Goal: Task Accomplishment & Management: Complete application form

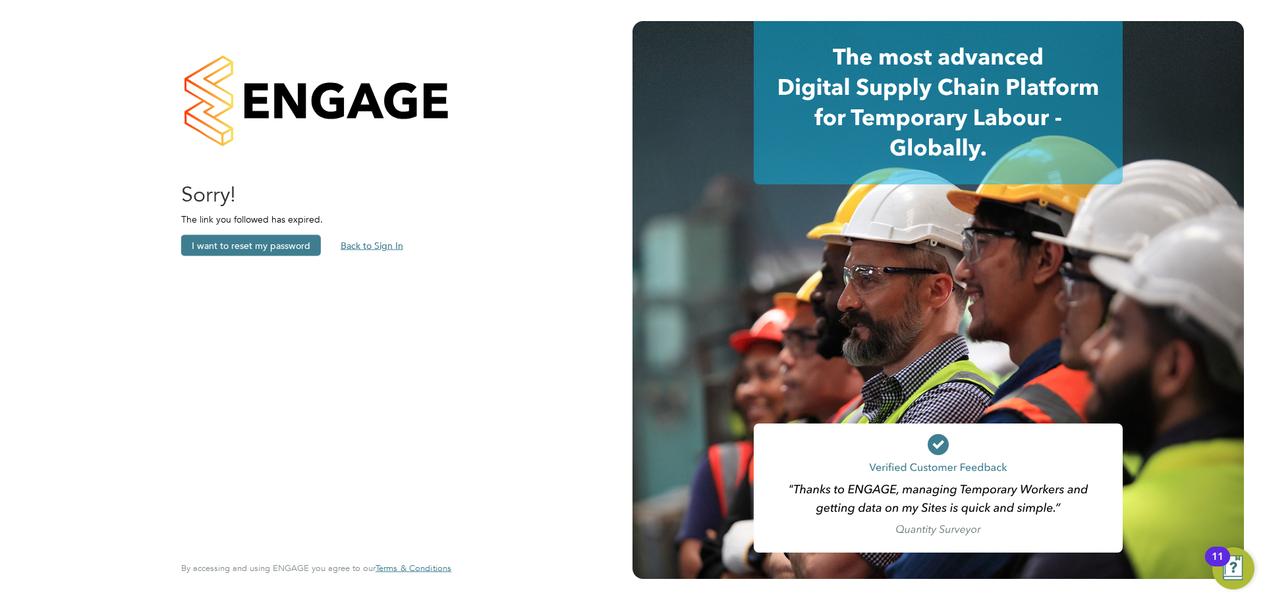
click at [366, 240] on button "Back to Sign In" at bounding box center [372, 245] width 84 height 21
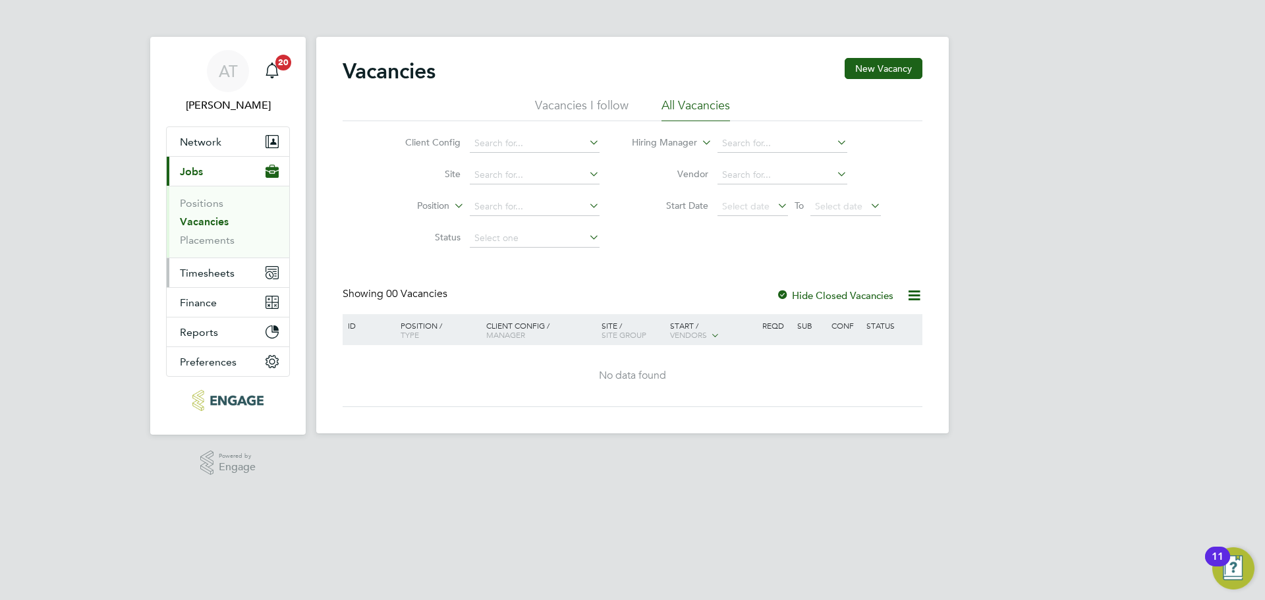
click at [193, 273] on span "Timesheets" at bounding box center [207, 273] width 55 height 13
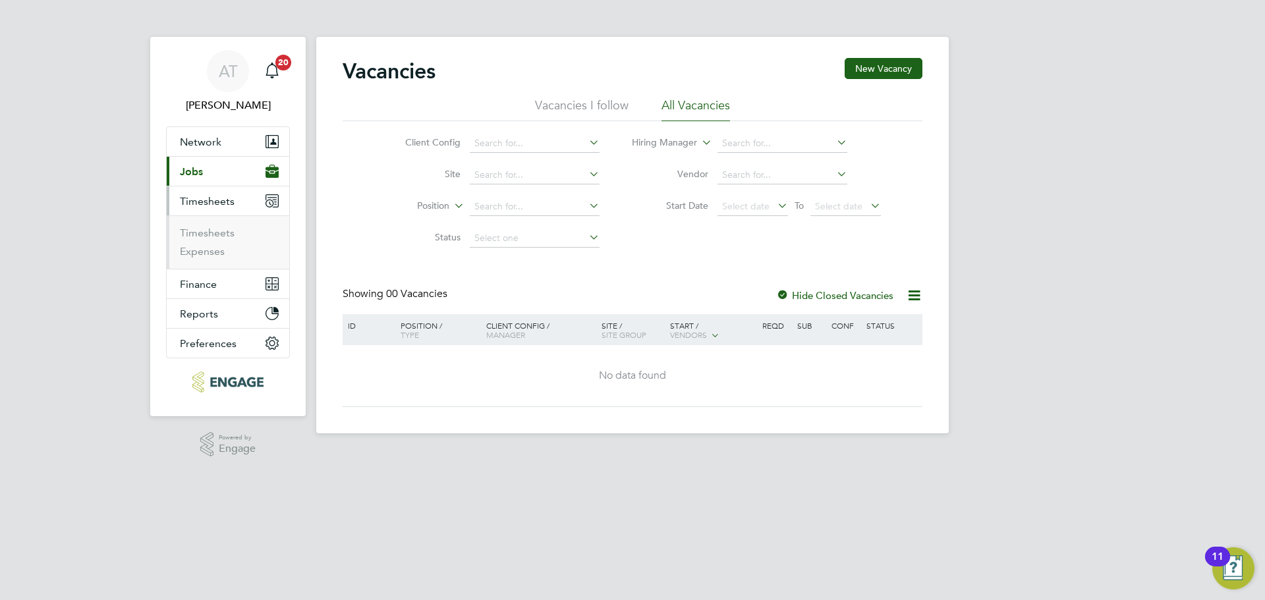
click at [201, 224] on ul "Timesheets Expenses" at bounding box center [228, 241] width 123 height 53
click at [200, 235] on link "Timesheets" at bounding box center [207, 233] width 55 height 13
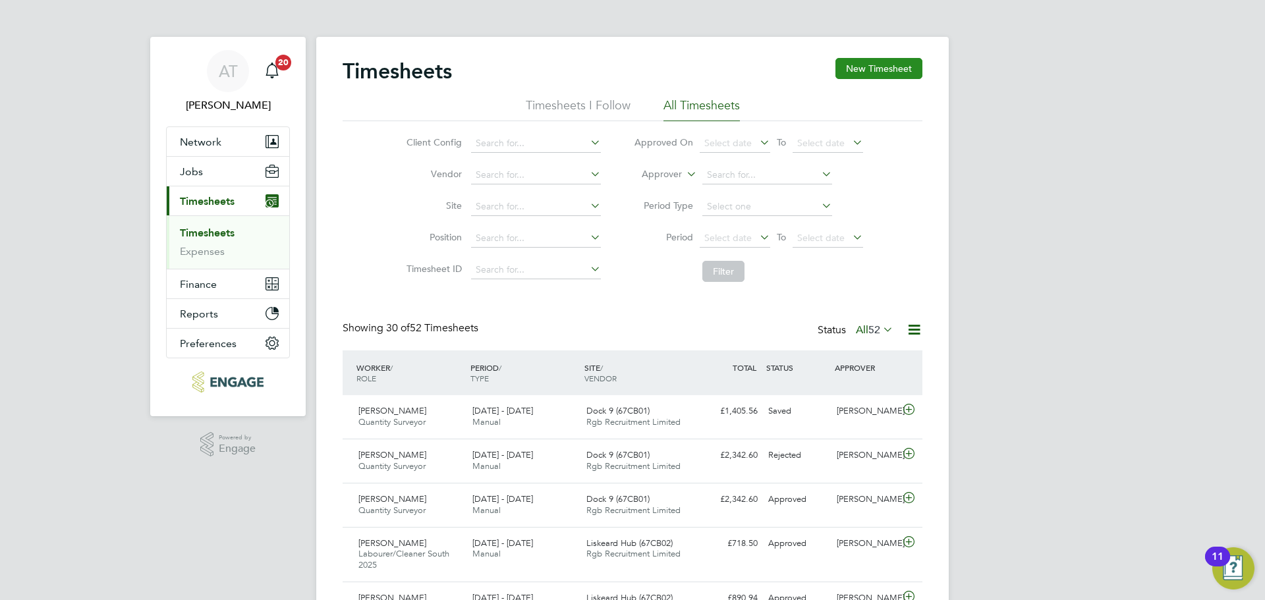
click at [862, 72] on button "New Timesheet" at bounding box center [878, 68] width 87 height 21
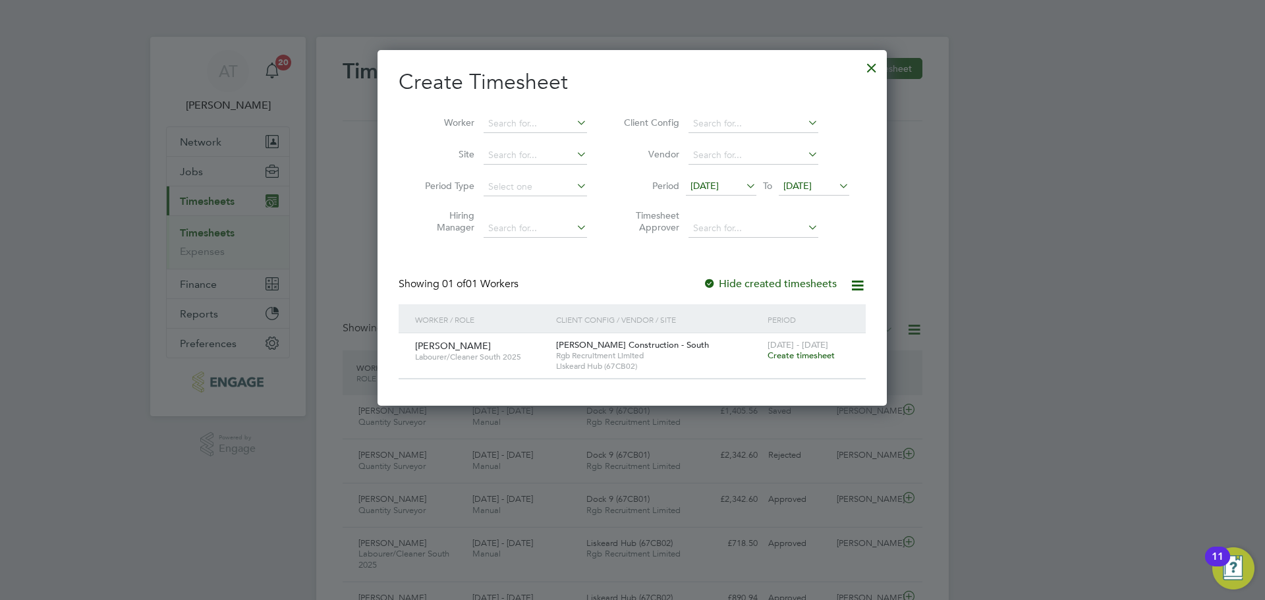
click at [795, 353] on span "Create timesheet" at bounding box center [801, 355] width 67 height 11
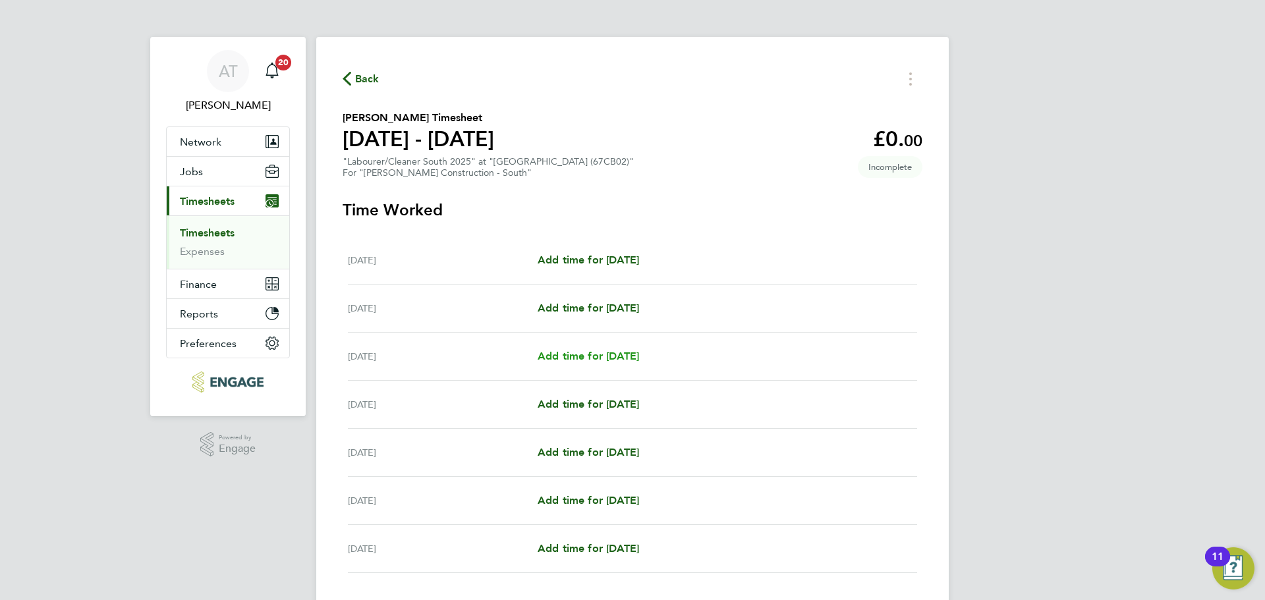
click at [580, 355] on span "Add time for [DATE]" at bounding box center [588, 356] width 101 height 13
select select "30"
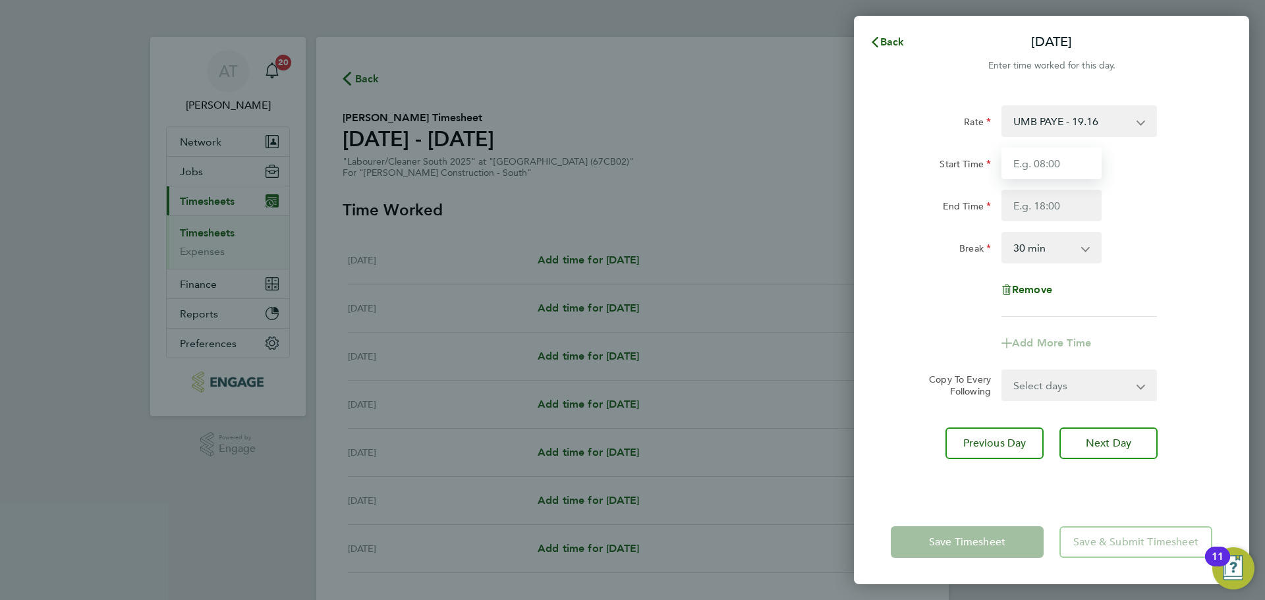
click at [1055, 163] on input "Start Time" at bounding box center [1051, 164] width 100 height 32
type input "07:30"
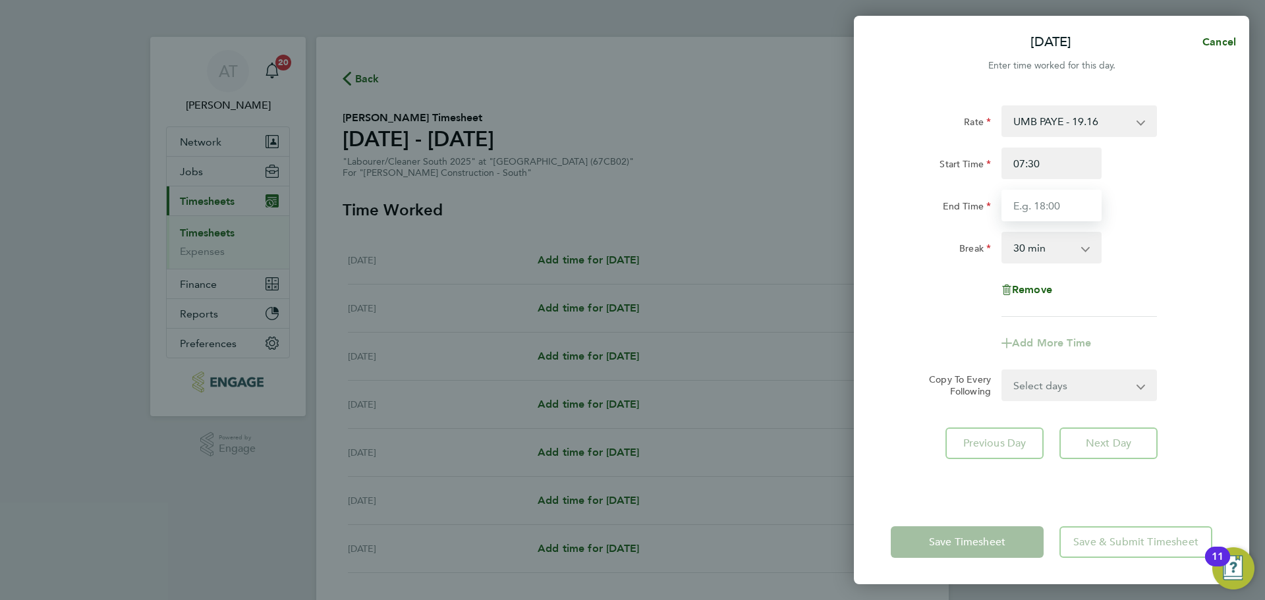
click at [1025, 194] on input "End Time" at bounding box center [1051, 206] width 100 height 32
type input "17:30"
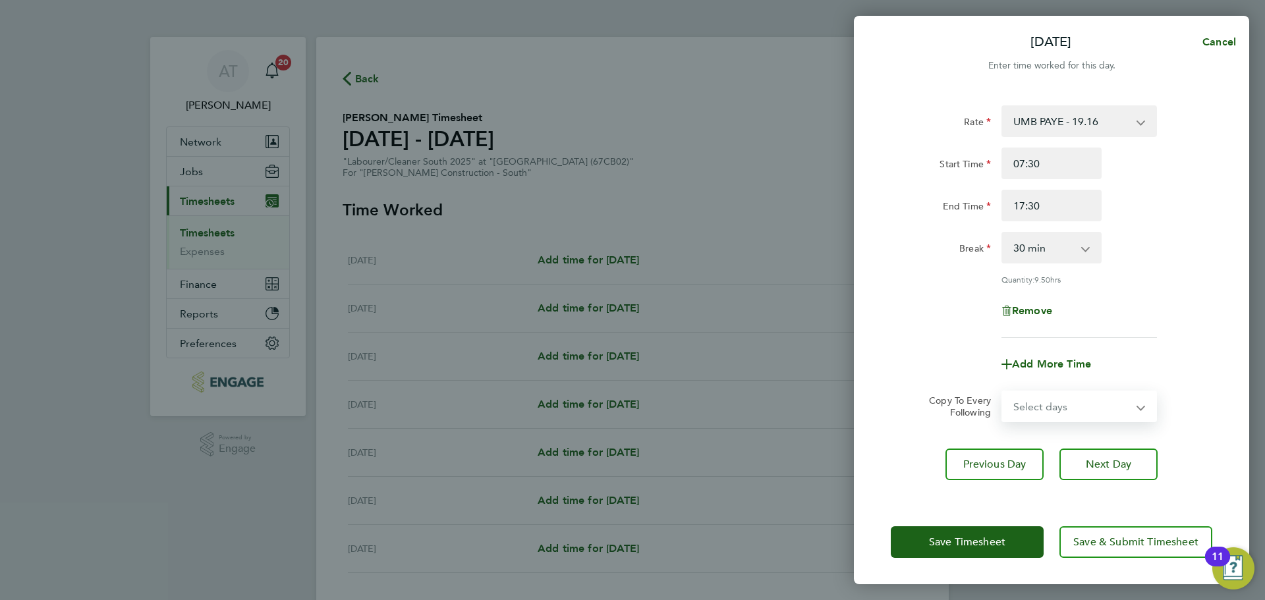
click at [1042, 388] on form "Rate UMB PAYE - 19.16 Start Time 07:30 End Time 17:30 Break 0 min 15 min 30 min…" at bounding box center [1051, 263] width 321 height 317
select select "DAY"
click at [1003, 392] on select "Select days Day [DATE] [DATE] [DATE] [DATE]" at bounding box center [1072, 406] width 138 height 29
select select "[DATE]"
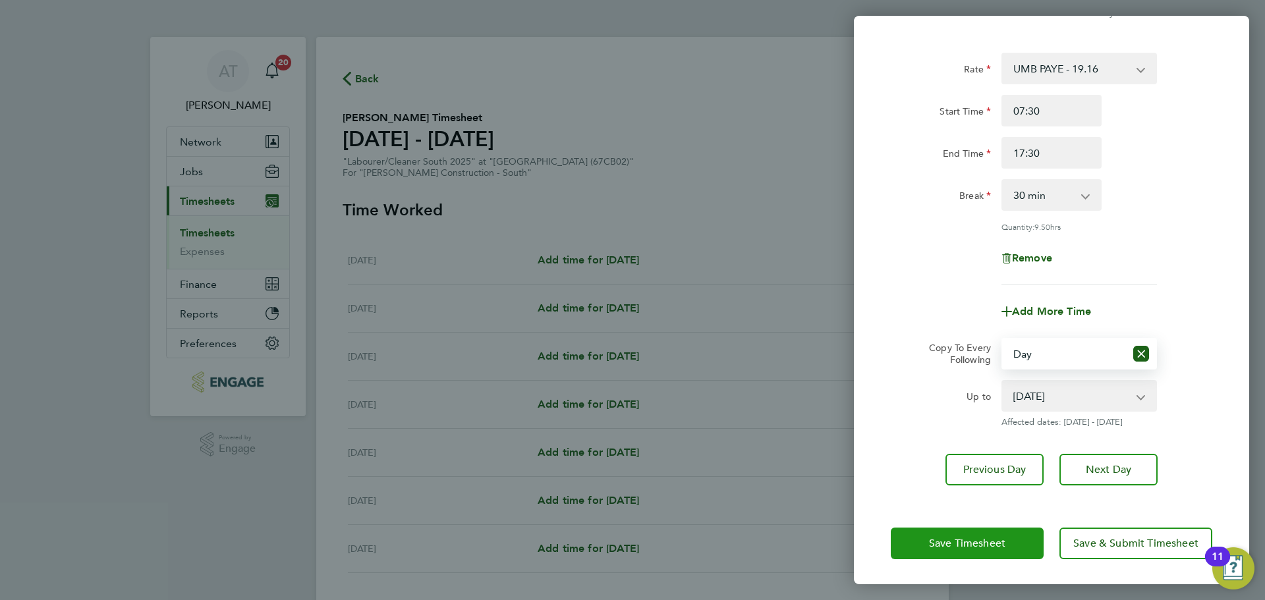
click at [949, 542] on span "Save Timesheet" at bounding box center [967, 543] width 76 height 13
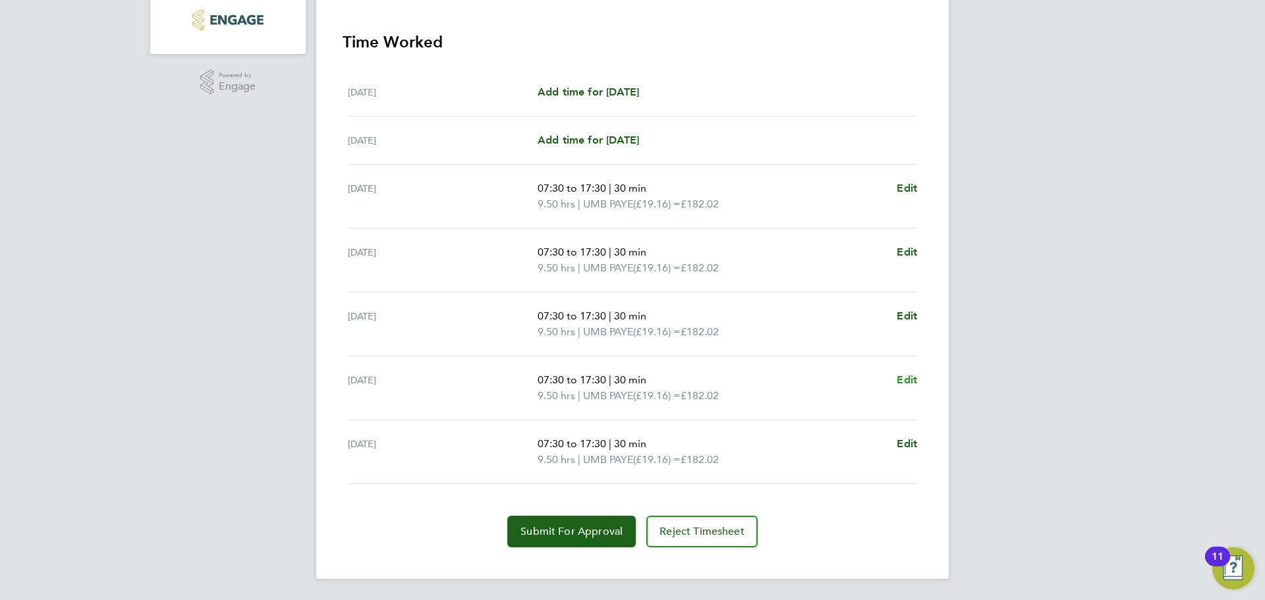
click at [905, 380] on span "Edit" at bounding box center [907, 380] width 20 height 13
select select "30"
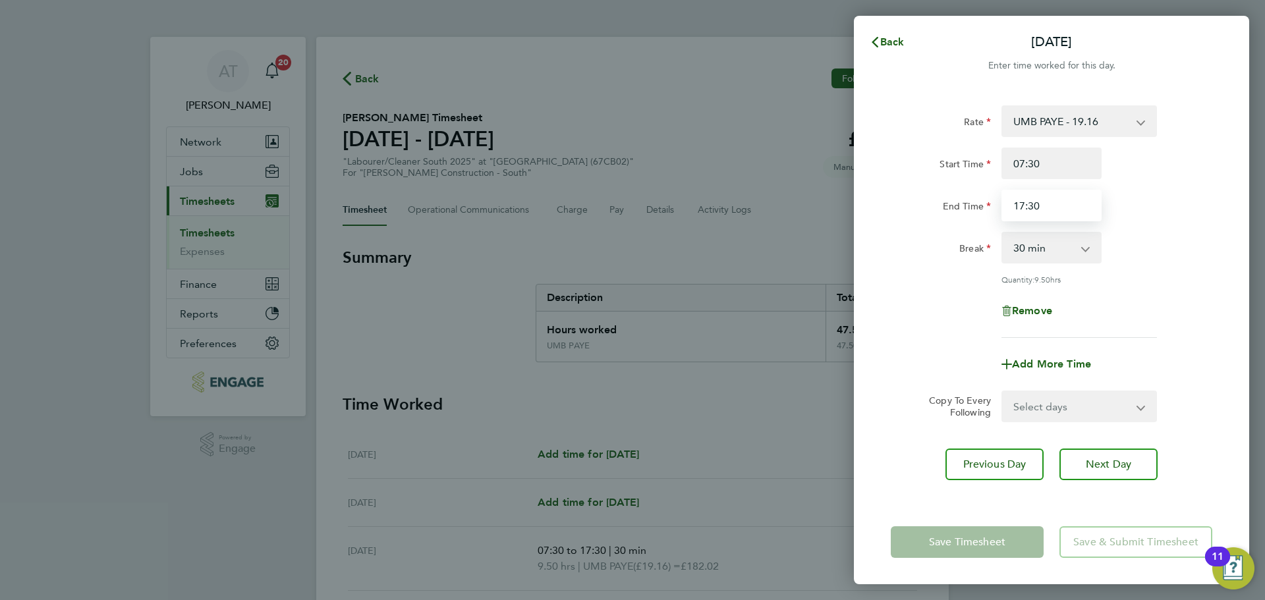
click at [1043, 208] on input "17:30" at bounding box center [1051, 206] width 100 height 32
click at [1034, 203] on input "17:30" at bounding box center [1051, 206] width 100 height 32
drag, startPoint x: 1031, startPoint y: 205, endPoint x: 1044, endPoint y: 206, distance: 13.2
click at [1044, 206] on input "17:30" at bounding box center [1051, 206] width 100 height 32
type input "17:00"
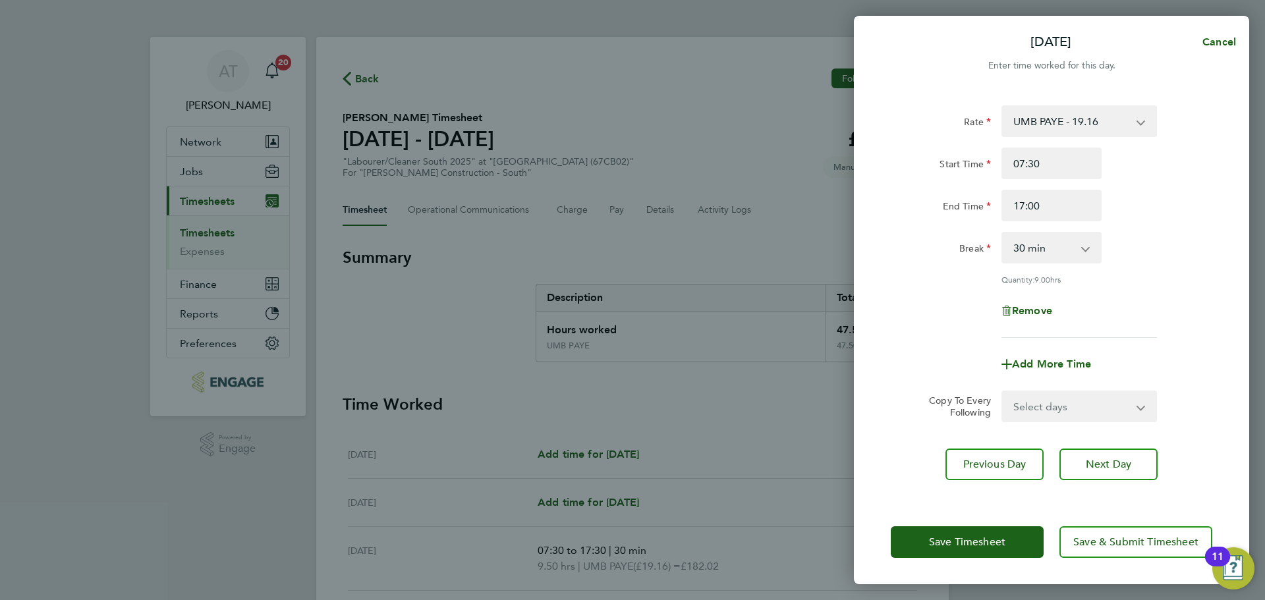
click at [947, 324] on div "Remove" at bounding box center [1051, 311] width 332 height 32
click at [1096, 464] on span "Next Day" at bounding box center [1108, 464] width 45 height 13
select select "30"
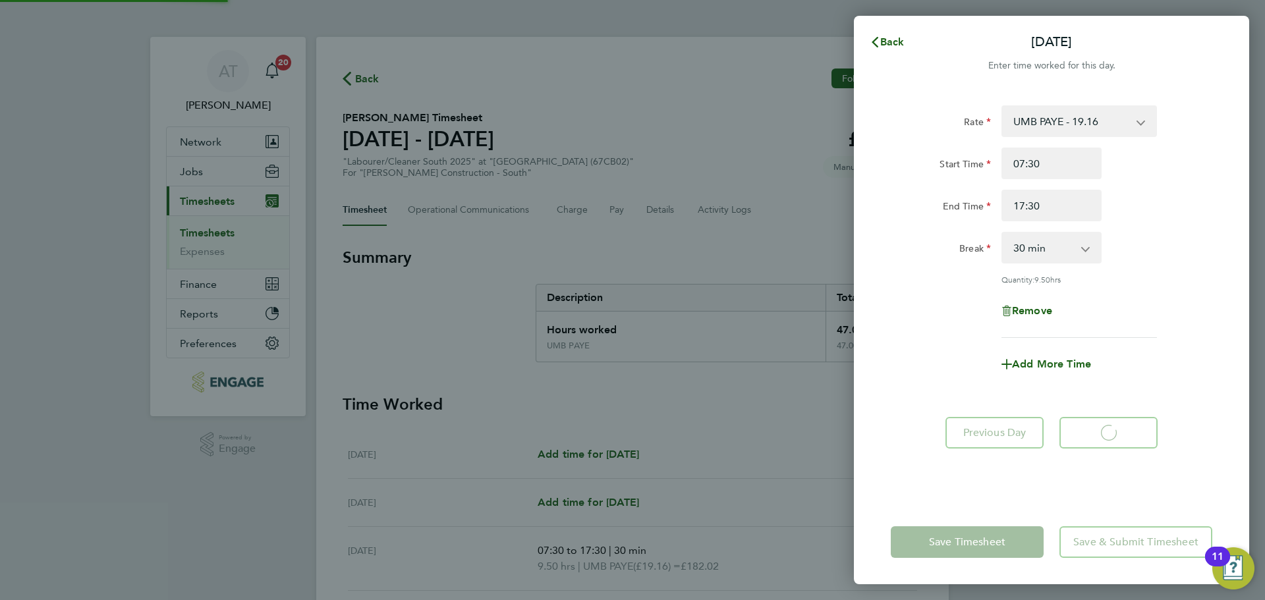
select select "30"
click at [1053, 206] on input "17:30" at bounding box center [1051, 206] width 100 height 32
type input "17:00"
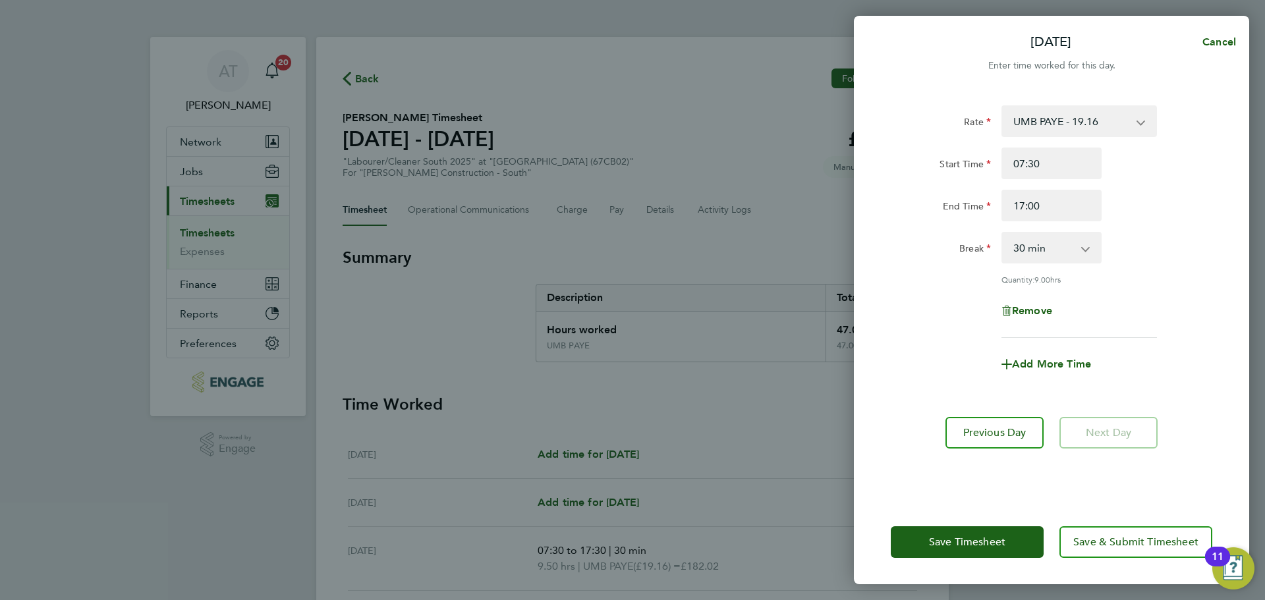
click at [943, 357] on div "Add More Time" at bounding box center [1051, 365] width 332 height 32
click at [968, 538] on span "Save Timesheet" at bounding box center [967, 542] width 76 height 13
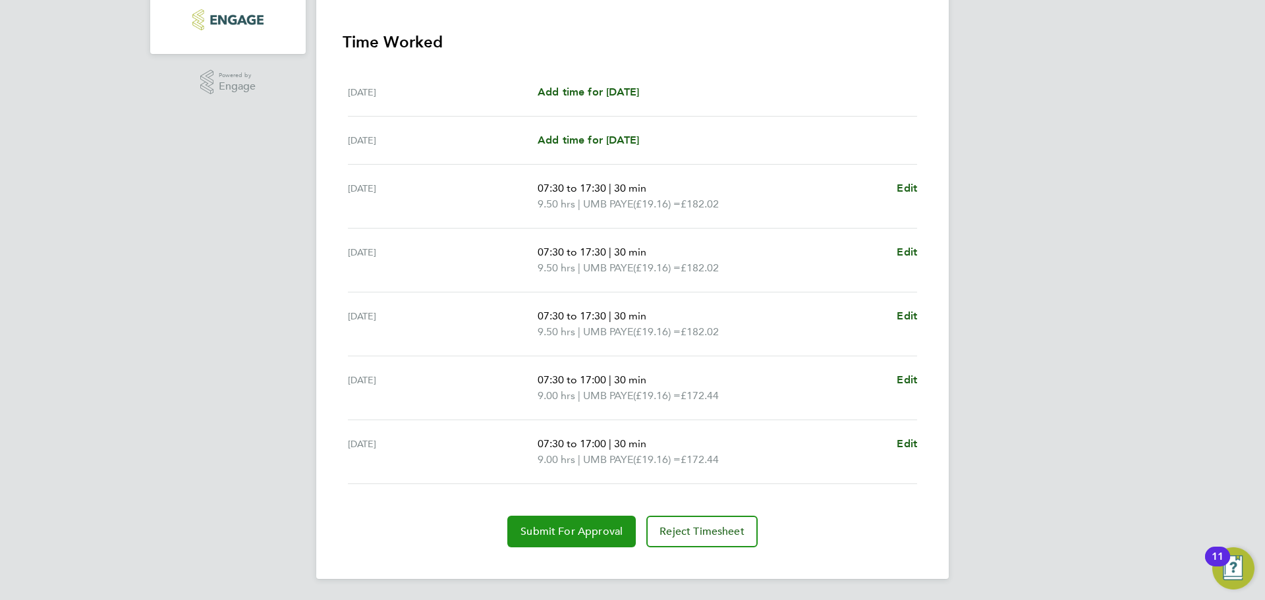
click at [593, 530] on span "Submit For Approval" at bounding box center [571, 531] width 102 height 13
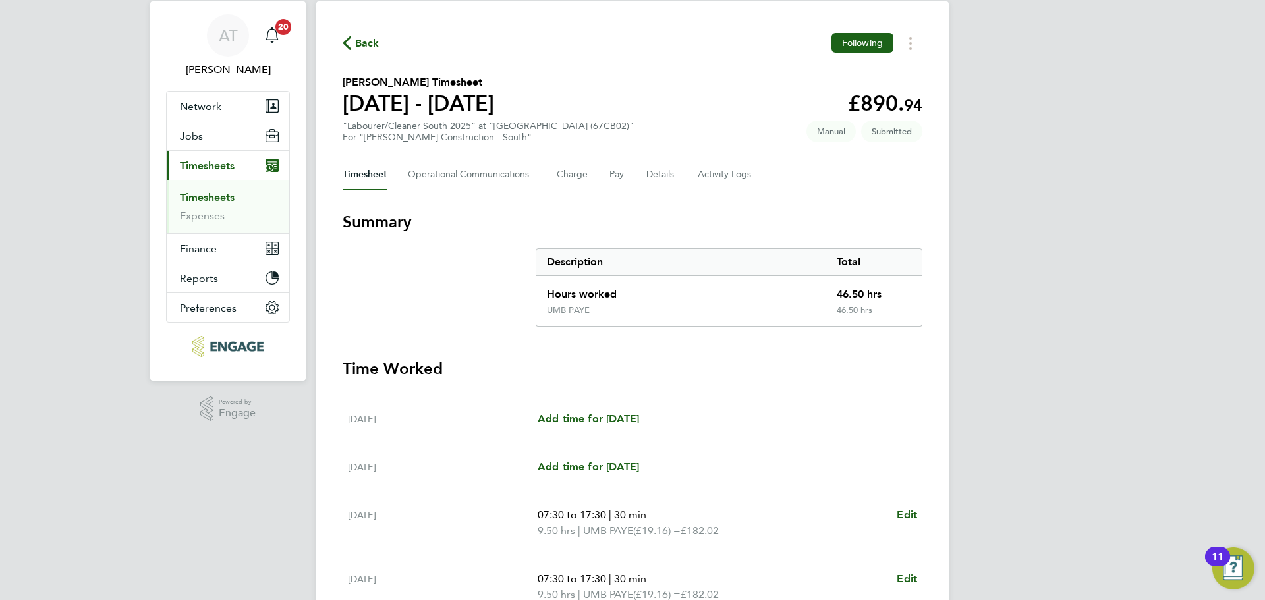
scroll to position [10, 0]
